Goal: Navigation & Orientation: Go to known website

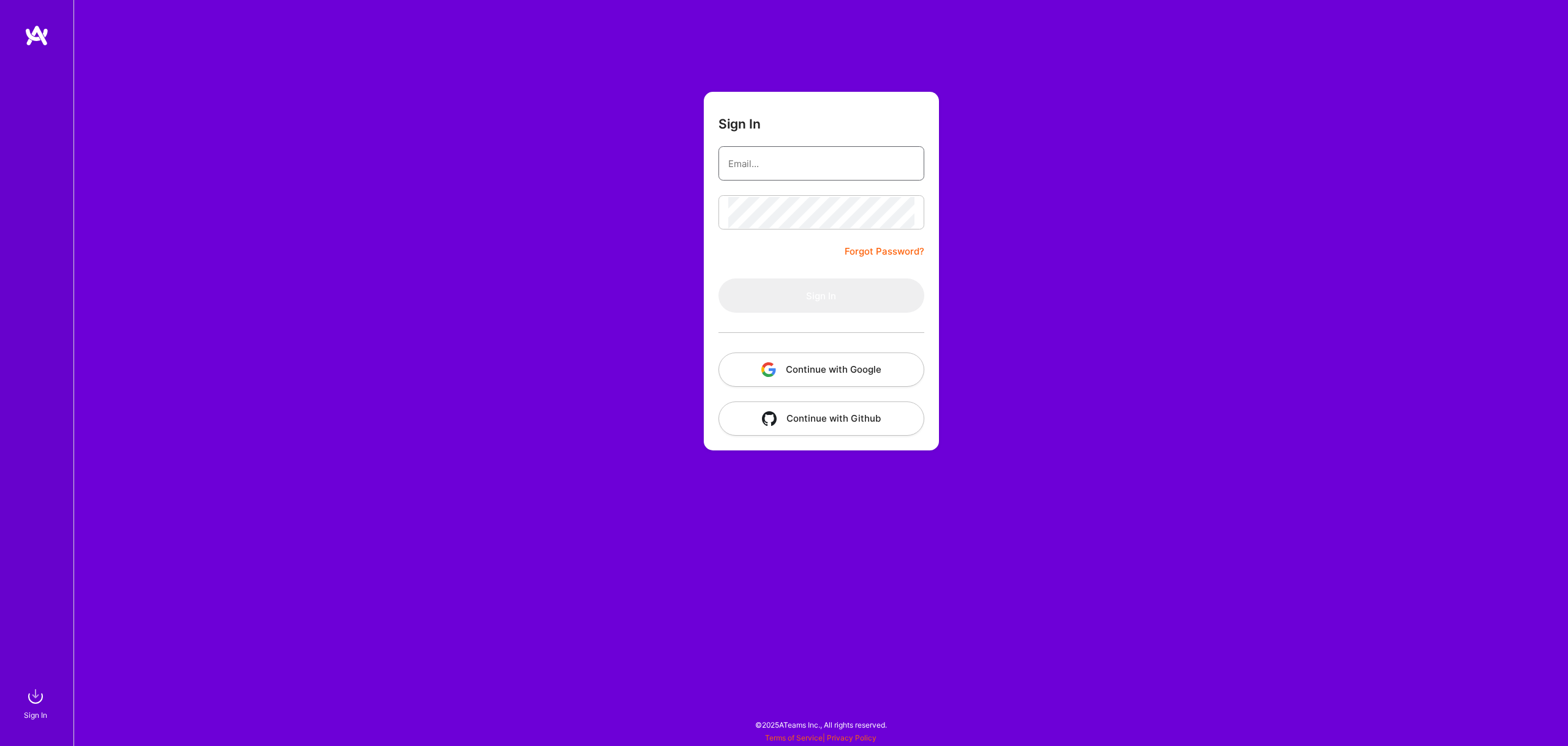
click at [776, 161] on input "email" at bounding box center [821, 163] width 186 height 31
type input "[EMAIL_ADDRESS][DOMAIN_NAME]"
click at [816, 290] on button "Sign In" at bounding box center [821, 296] width 205 height 34
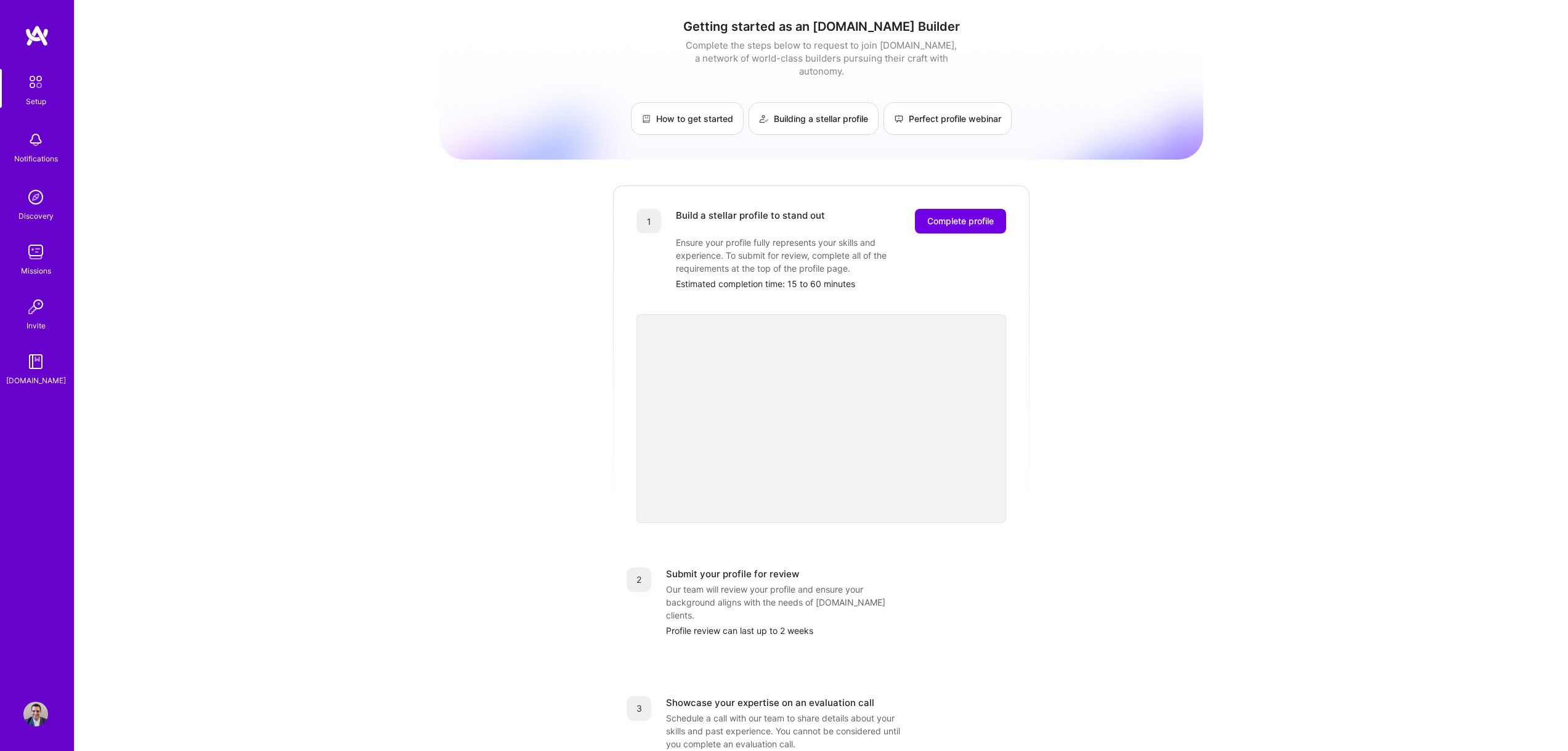
click at [35, 715] on img at bounding box center [35, 714] width 25 height 25
